Goal: Navigation & Orientation: Find specific page/section

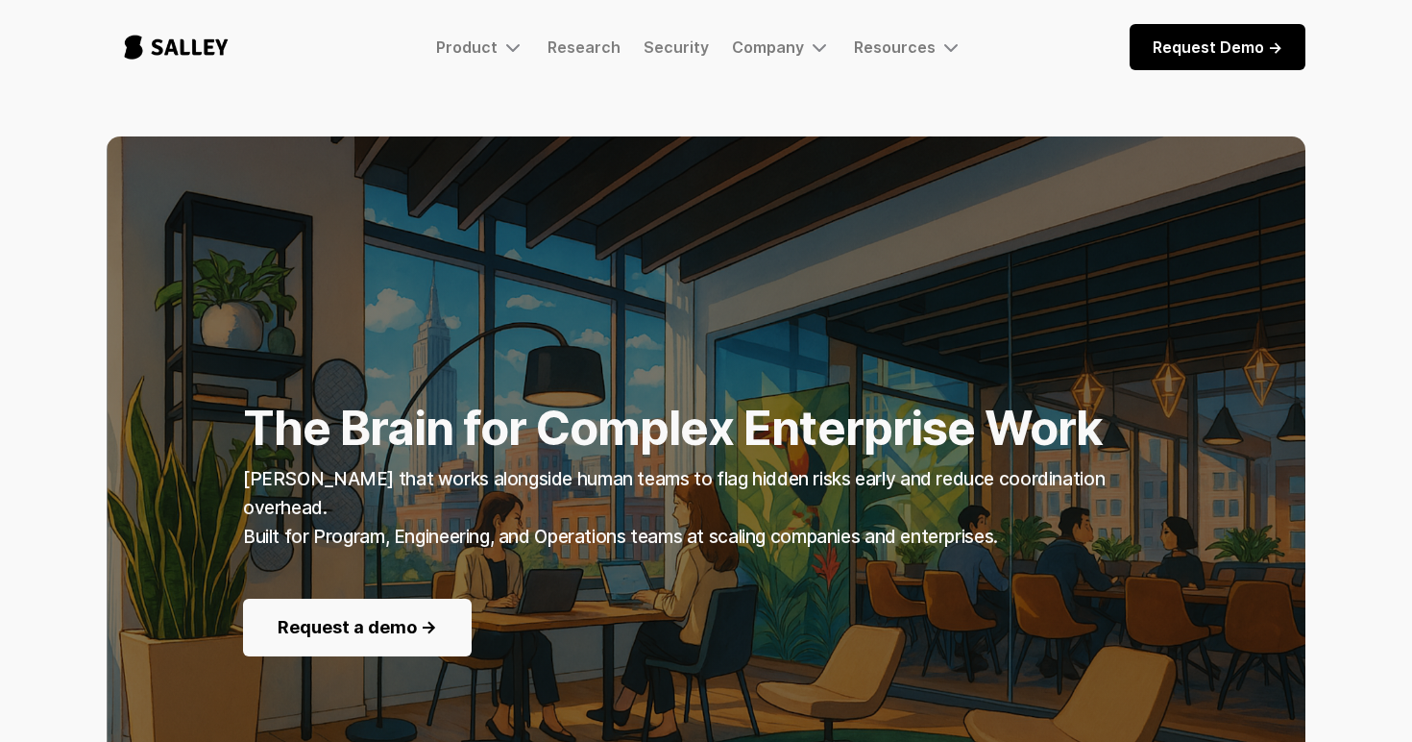
click at [83, 52] on div "Product Salley AI Coming soon: The AI Nerve Center for Complex Enterprise Work.…" at bounding box center [706, 47] width 1412 height 94
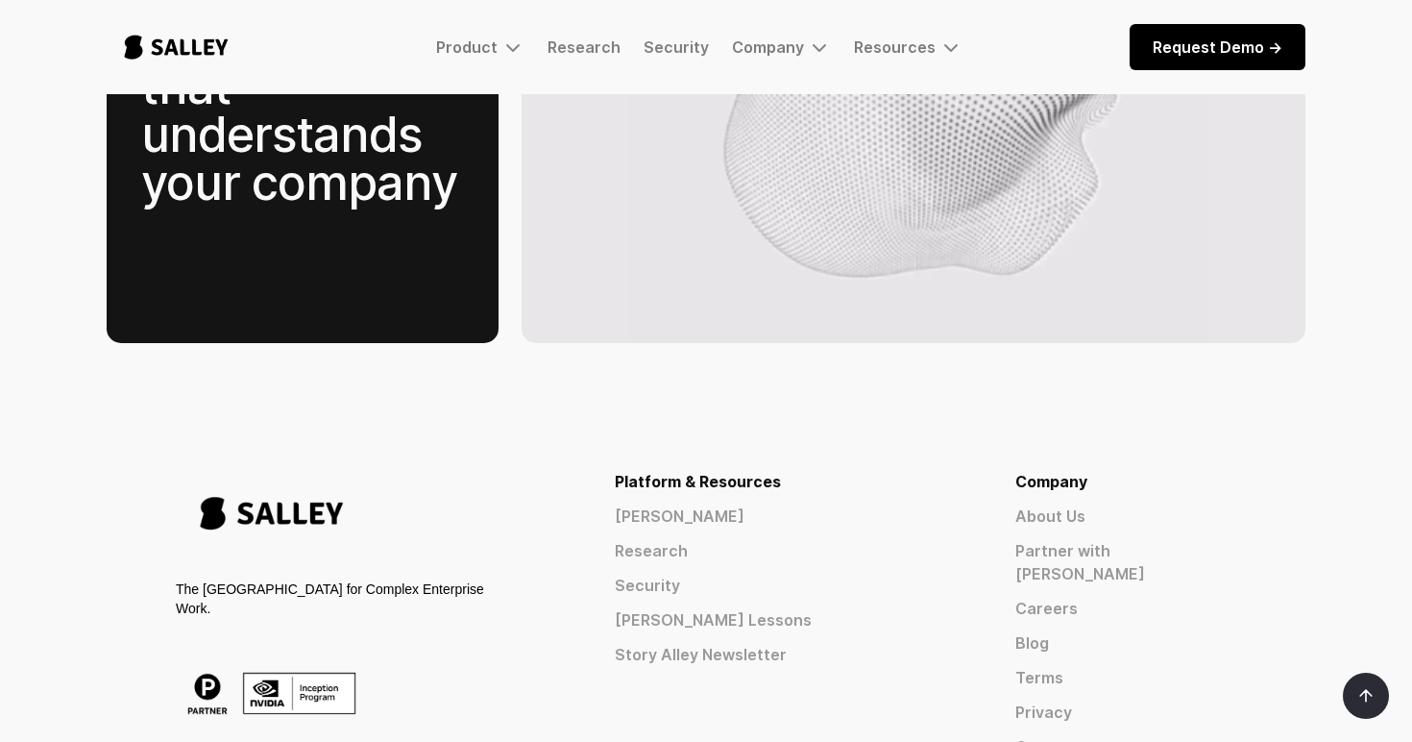
scroll to position [3134, 0]
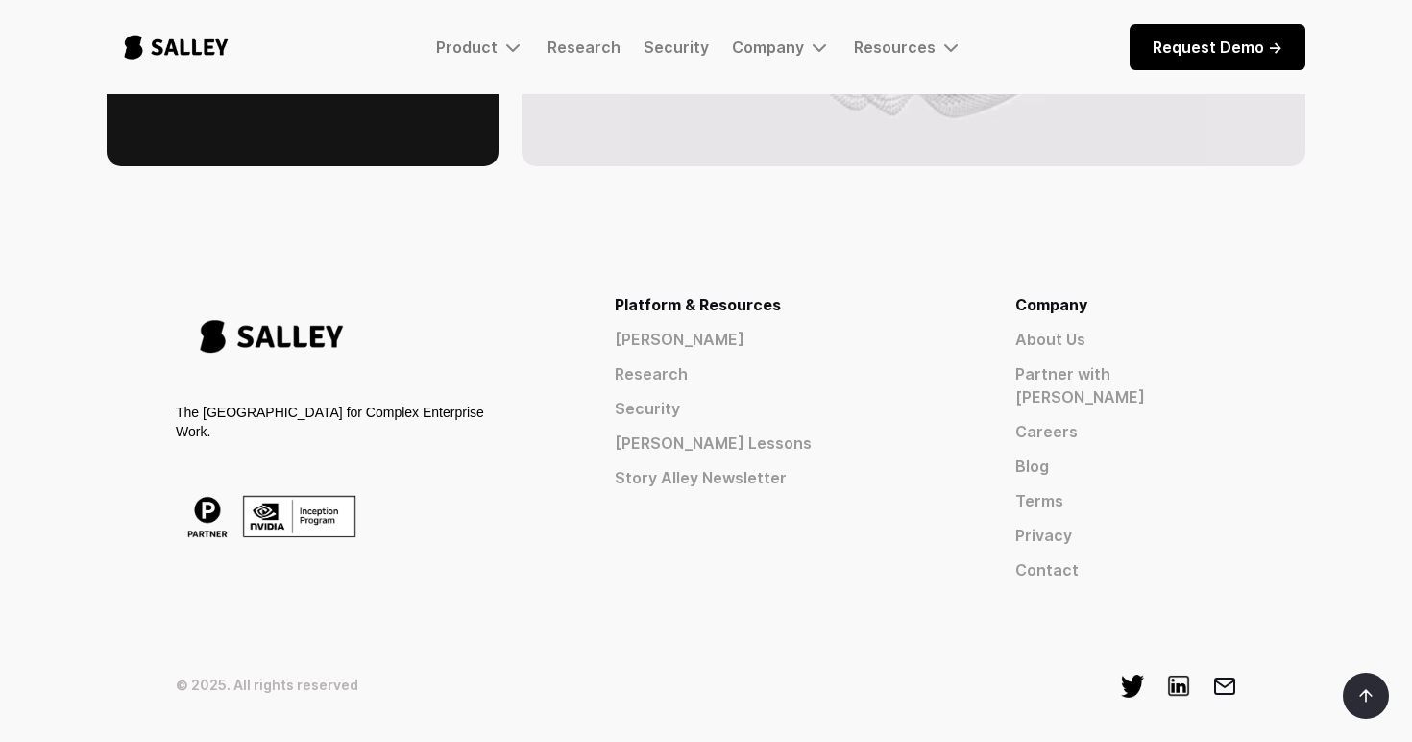
click at [409, 432] on div "The [GEOGRAPHIC_DATA] for Complex Enterprise Work." at bounding box center [333, 437] width 315 height 288
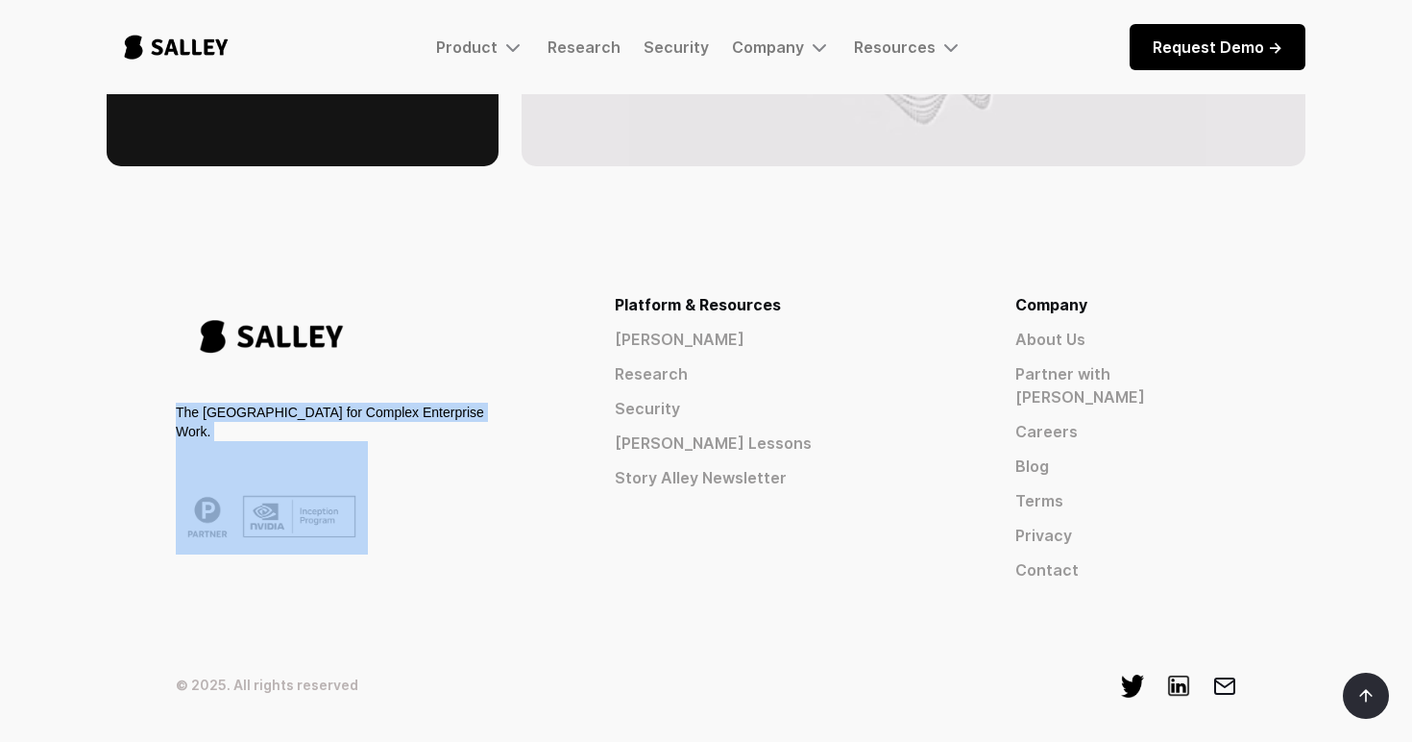
click at [409, 432] on div "The [GEOGRAPHIC_DATA] for Complex Enterprise Work." at bounding box center [333, 437] width 315 height 288
click at [484, 451] on div "The [GEOGRAPHIC_DATA] for Complex Enterprise Work." at bounding box center [333, 437] width 315 height 288
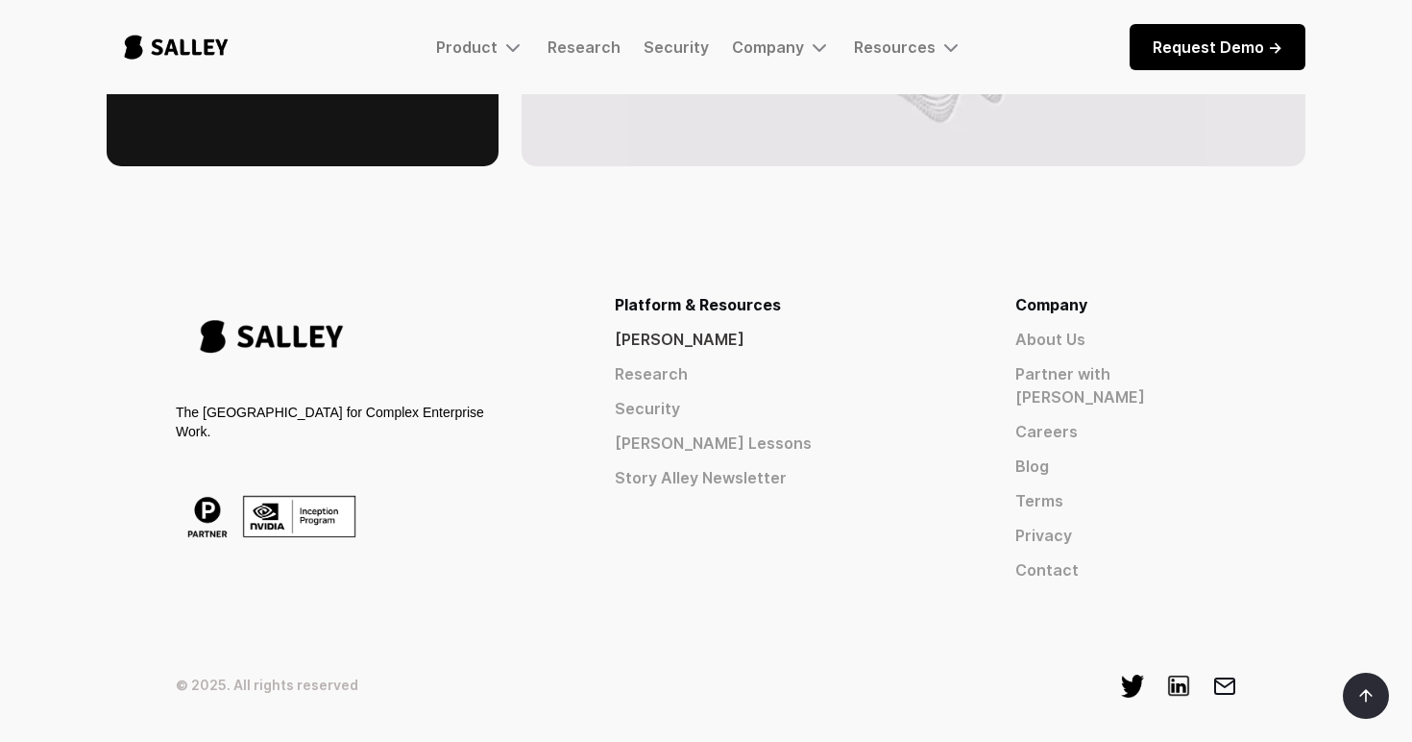
click at [844, 328] on link "[PERSON_NAME]" at bounding box center [780, 339] width 331 height 23
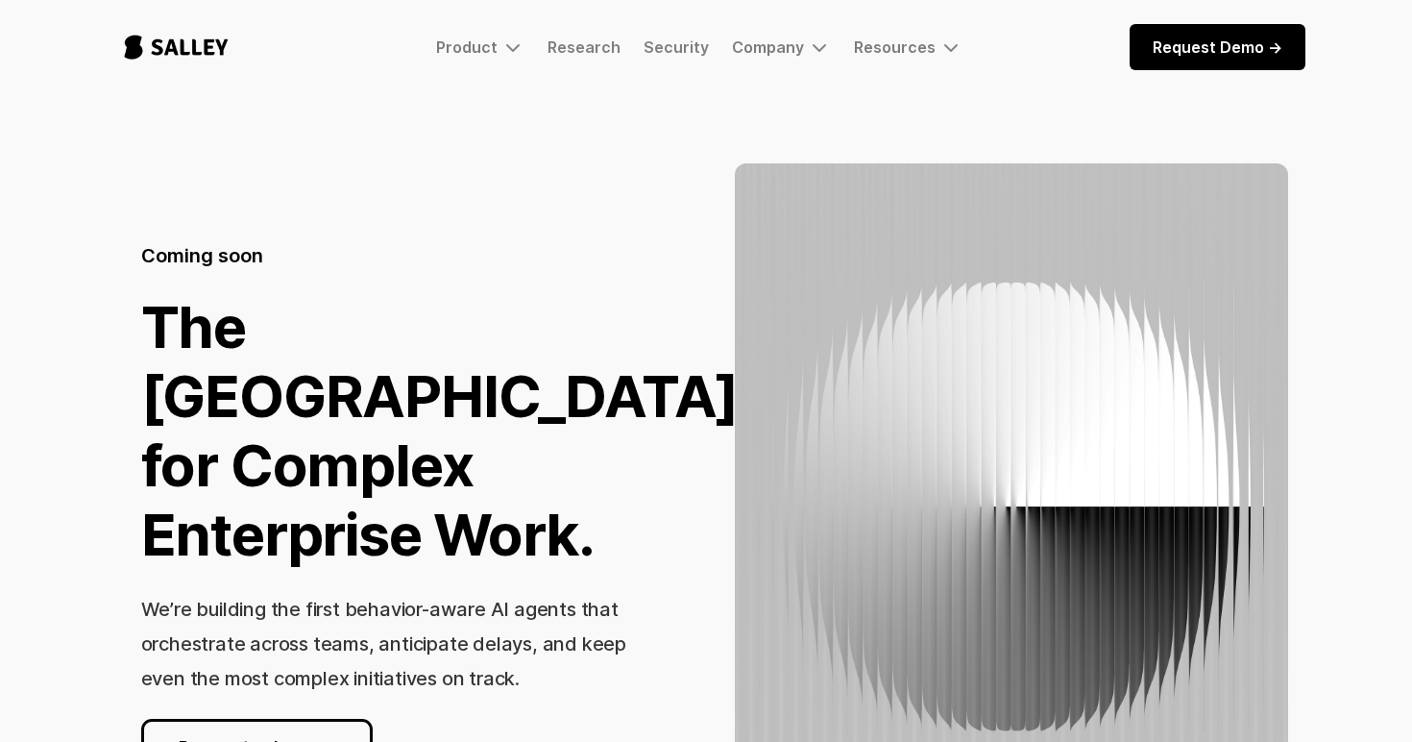
click at [168, 50] on img "home" at bounding box center [176, 46] width 139 height 63
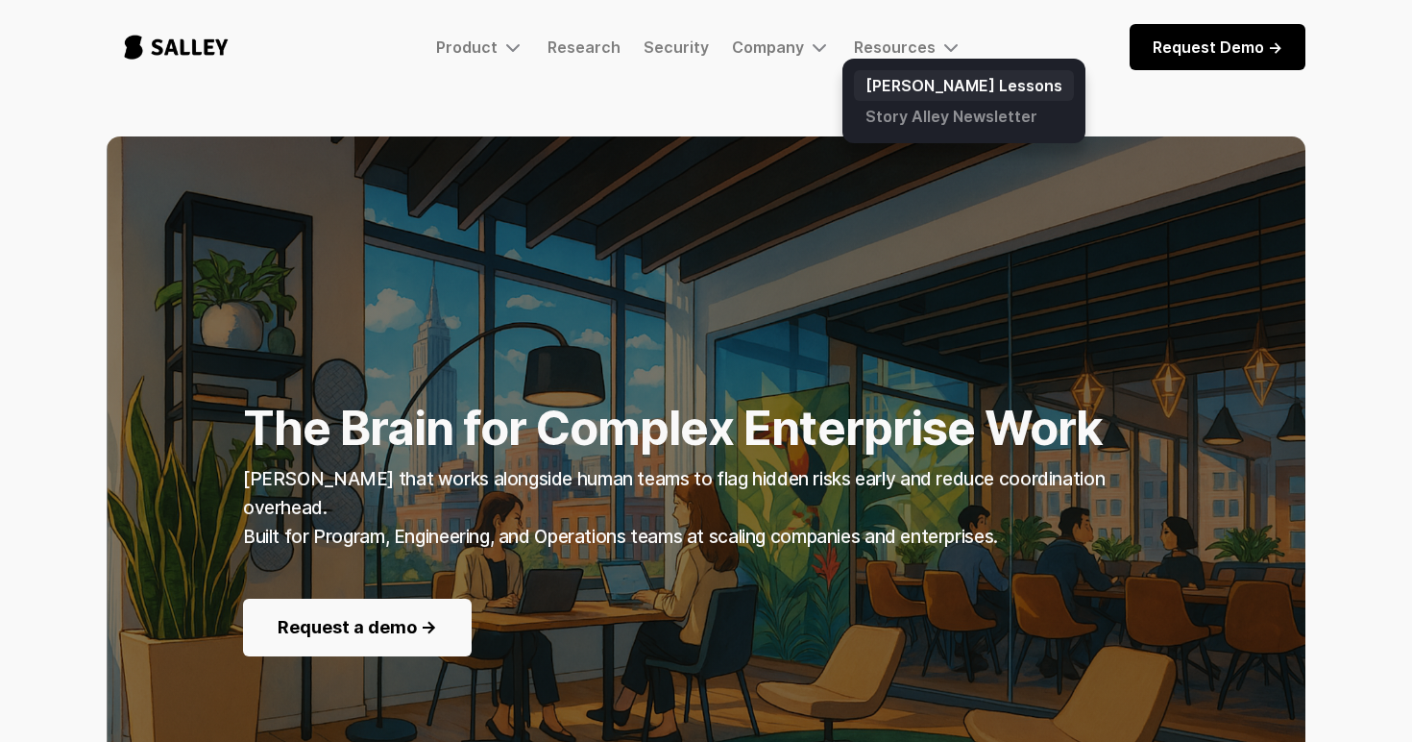
click at [901, 79] on link "[PERSON_NAME] Lessons" at bounding box center [964, 85] width 220 height 31
click at [930, 89] on link "[PERSON_NAME] Lessons" at bounding box center [964, 85] width 220 height 31
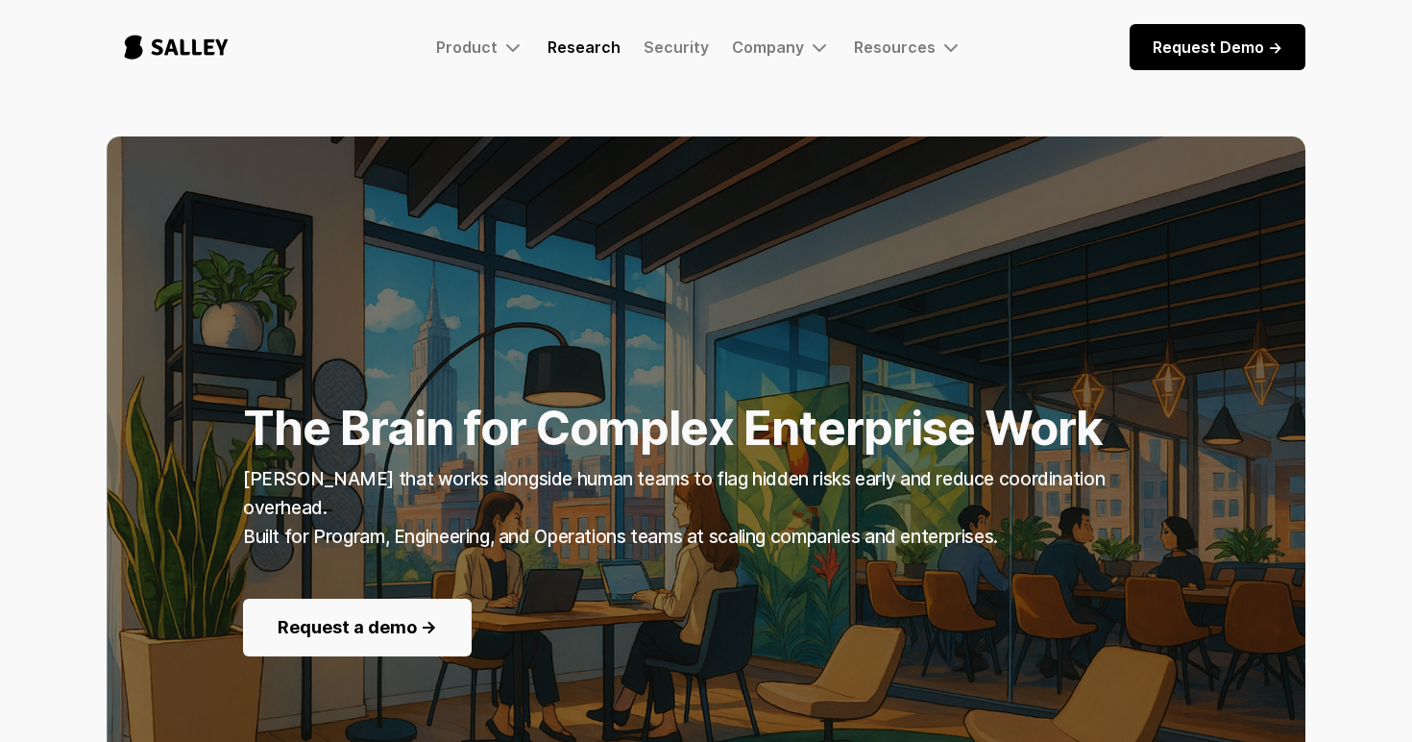
click at [607, 49] on link "Research" at bounding box center [584, 46] width 73 height 19
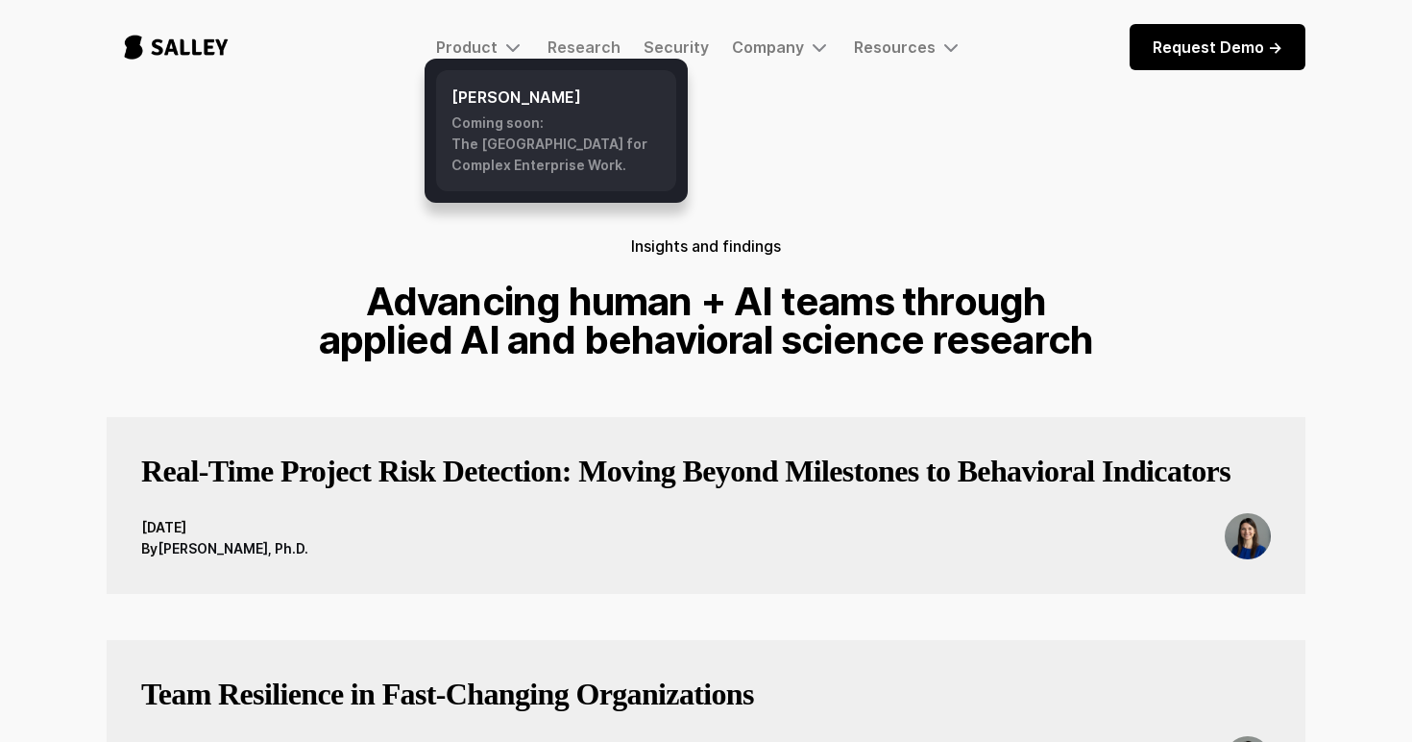
click at [491, 125] on div "Coming soon: The AI Nerve Center for Complex Enterprise Work." at bounding box center [555, 143] width 209 height 63
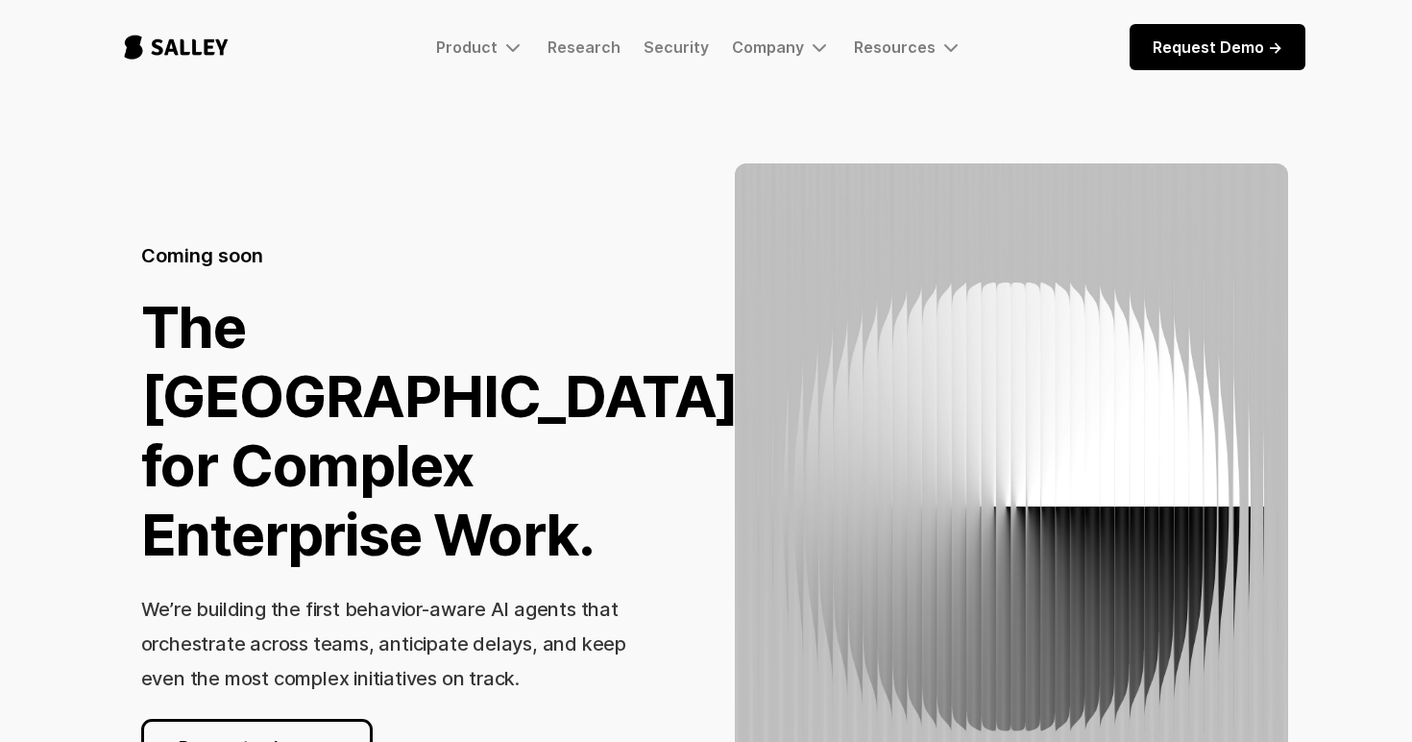
click at [171, 44] on img "home" at bounding box center [176, 46] width 139 height 63
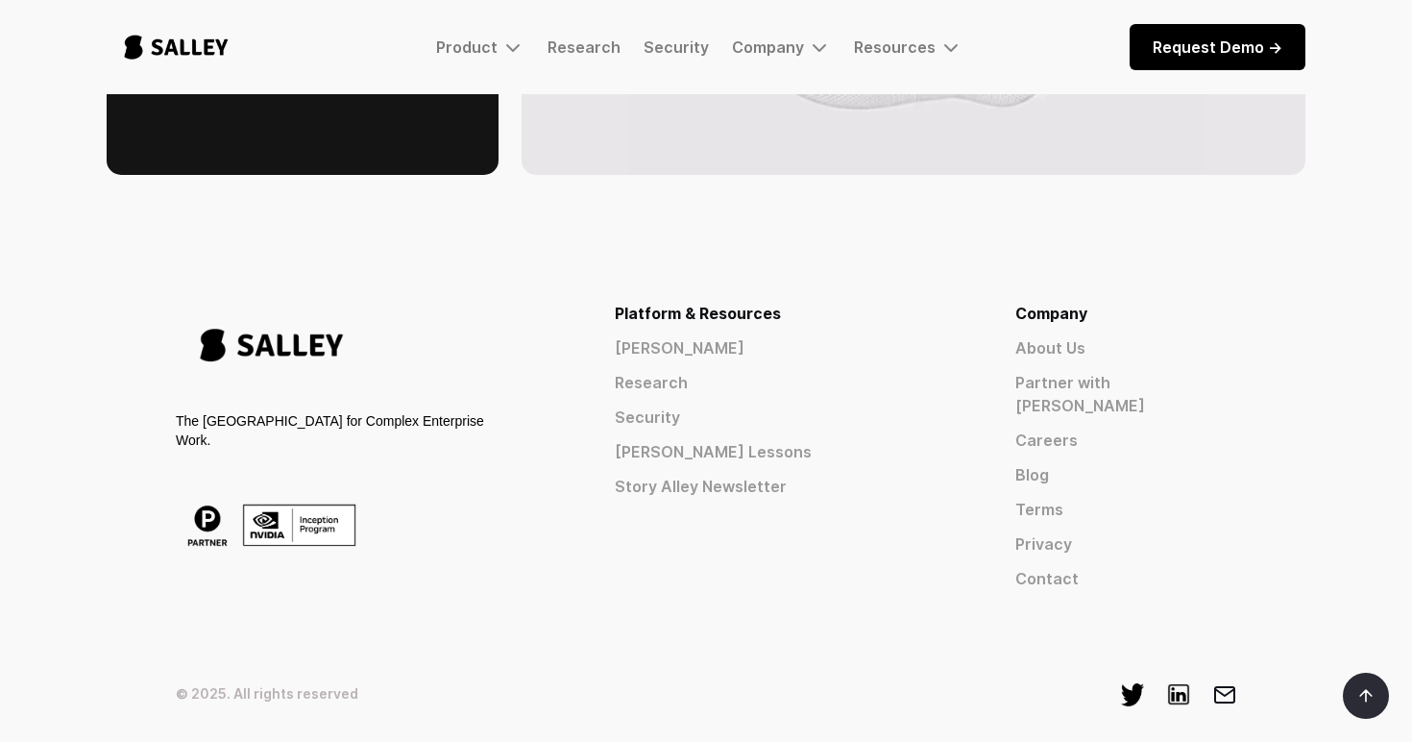
scroll to position [3134, 0]
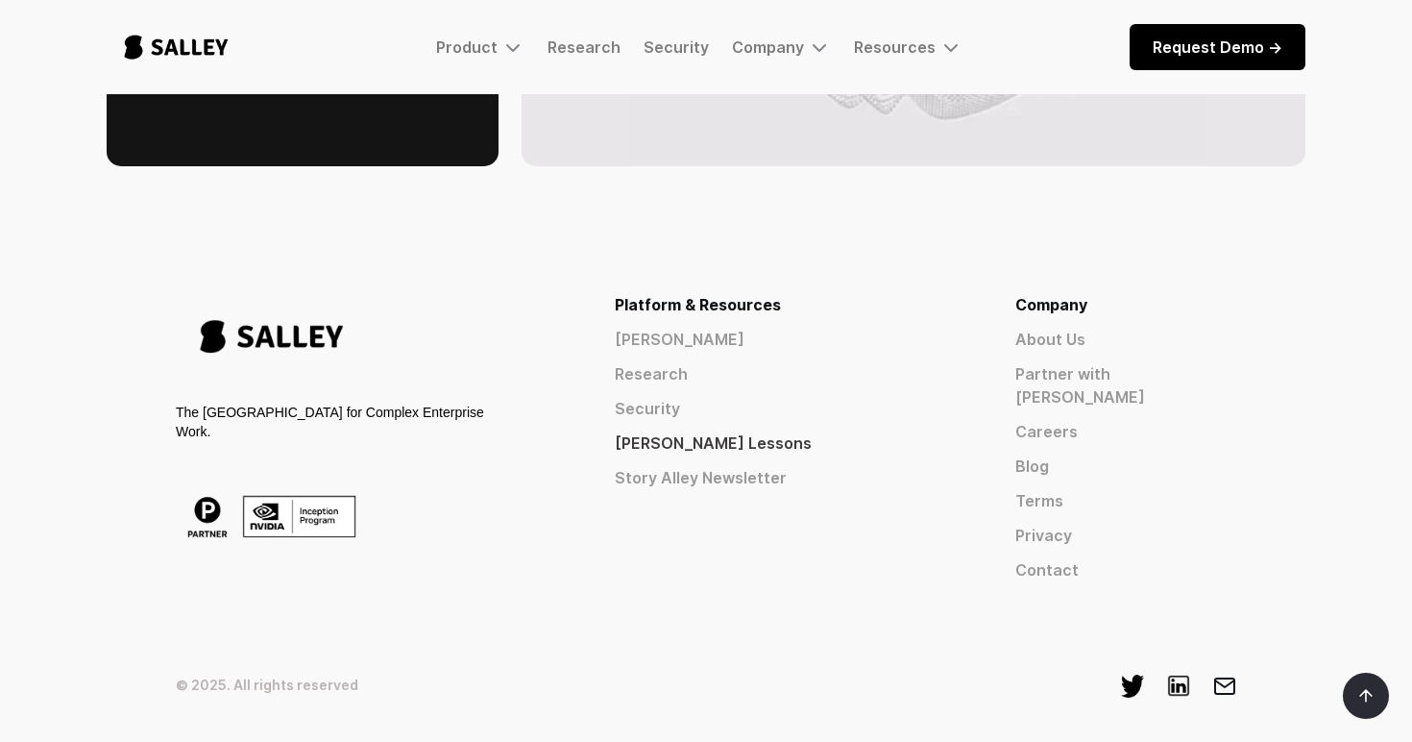
click at [835, 431] on link "[PERSON_NAME] Lessons" at bounding box center [780, 442] width 331 height 23
